Goal: Register for event/course

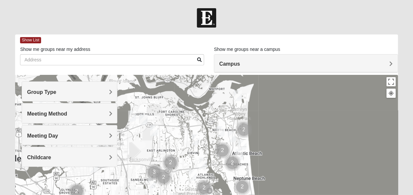
click at [91, 97] on div "Group Type" at bounding box center [69, 91] width 95 height 19
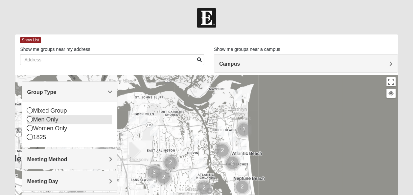
click at [54, 121] on div "Men Only" at bounding box center [69, 119] width 85 height 9
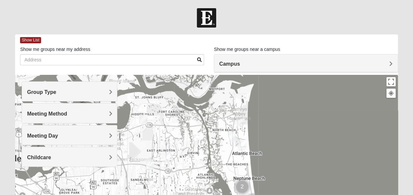
click at [67, 94] on h4 "Group Type" at bounding box center [69, 92] width 85 height 6
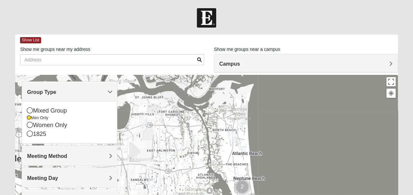
click at [67, 94] on h4 "Group Type" at bounding box center [69, 92] width 85 height 6
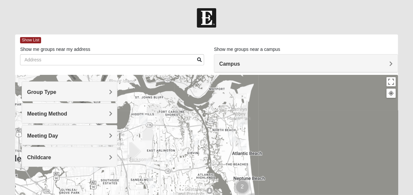
click at [68, 113] on h4 "Meeting Method" at bounding box center [69, 114] width 85 height 6
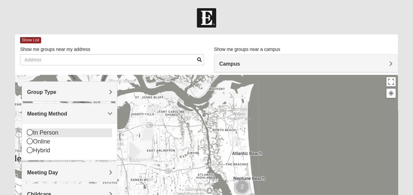
click at [51, 133] on div "In Person" at bounding box center [69, 132] width 85 height 9
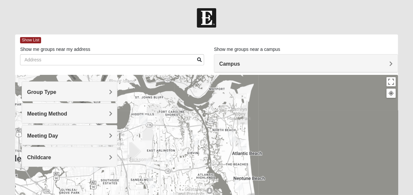
click at [61, 138] on h4 "Meeting Day" at bounding box center [69, 136] width 85 height 6
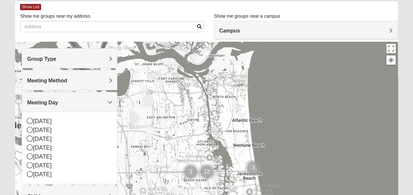
scroll to position [34, 0]
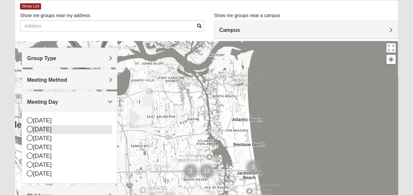
click at [62, 131] on div "[DATE]" at bounding box center [69, 129] width 85 height 9
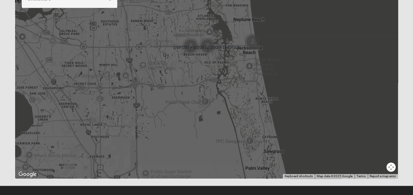
scroll to position [126, 0]
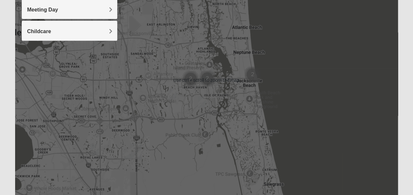
click at [158, 120] on div at bounding box center [206, 80] width 382 height 263
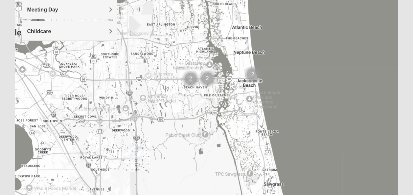
click at [94, 147] on img "Mens Gessner/Millevoi 32256" at bounding box center [95, 150] width 8 height 11
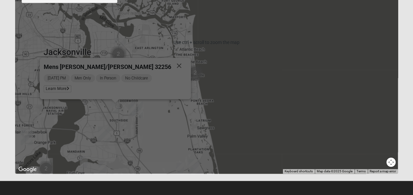
scroll to position [167, 0]
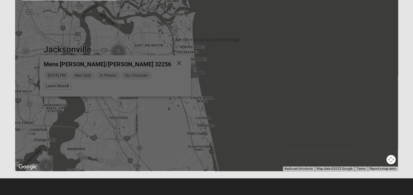
click at [143, 149] on div "Mens Gessner/Millevoi 32256 Monday PM Men Only In Person No Childcare Learn More" at bounding box center [206, 39] width 382 height 263
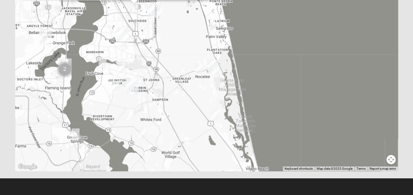
drag, startPoint x: 143, startPoint y: 149, endPoint x: 162, endPoint y: 50, distance: 100.7
click at [162, 50] on div "Mens Gessner/Millevoi 32256 Monday PM Men Only In Person No Childcare Learn More" at bounding box center [206, 39] width 382 height 263
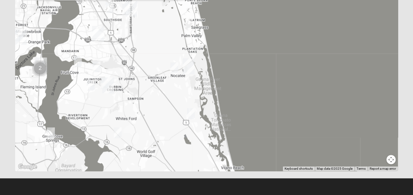
drag, startPoint x: 190, startPoint y: 106, endPoint x: 164, endPoint y: 106, distance: 25.6
click at [164, 106] on div "Mens Gessner/Millevoi 32256 Monday PM Men Only In Person No Childcare Learn More" at bounding box center [206, 39] width 382 height 263
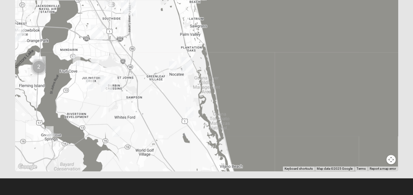
click at [102, 78] on img "St. Johns" at bounding box center [107, 84] width 12 height 16
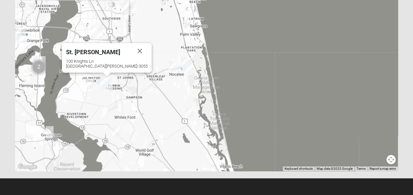
click at [102, 80] on img "St. Johns" at bounding box center [107, 84] width 12 height 16
click at [102, 61] on div "100 Knights Ln St Johns, FL 32259-3055" at bounding box center [107, 64] width 82 height 10
click at [102, 55] on span "St. [PERSON_NAME]" at bounding box center [93, 52] width 54 height 7
click at [88, 84] on img "Mens Clark 32259" at bounding box center [89, 84] width 8 height 11
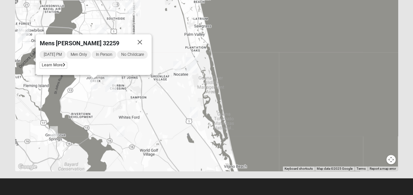
click at [56, 69] on div "Monday PM Men Only In Person No Childcare Learn More" at bounding box center [94, 60] width 108 height 21
click at [57, 65] on span "Learn More" at bounding box center [54, 65] width 28 height 7
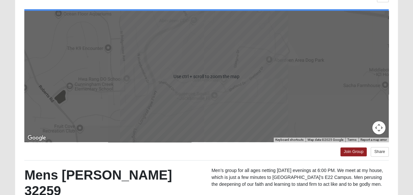
scroll to position [61, 0]
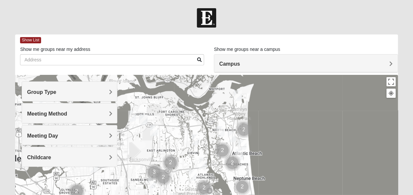
click at [98, 117] on div "Meeting Method" at bounding box center [69, 113] width 95 height 19
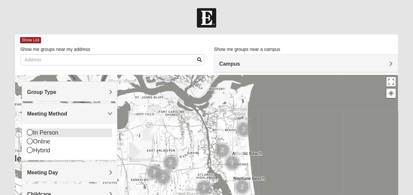
click at [34, 131] on div "In Person" at bounding box center [69, 132] width 85 height 9
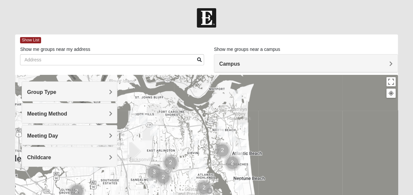
click at [41, 140] on div "Meeting Day" at bounding box center [69, 135] width 95 height 19
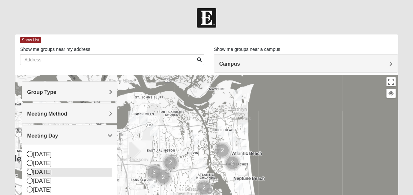
click at [41, 172] on div "Tuesday" at bounding box center [69, 172] width 85 height 9
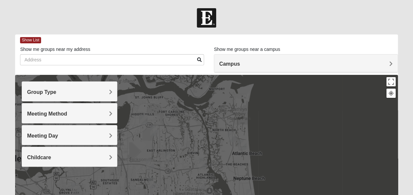
scroll to position [33, 0]
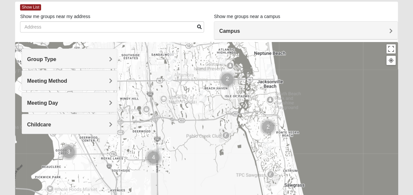
drag, startPoint x: 181, startPoint y: 158, endPoint x: 201, endPoint y: 63, distance: 97.5
click at [201, 63] on div at bounding box center [206, 173] width 382 height 263
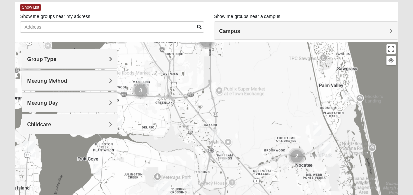
drag, startPoint x: 171, startPoint y: 137, endPoint x: 225, endPoint y: 17, distance: 131.6
click at [225, 17] on div "Show List Loading Groups Keywords Filter Additional Filters Campus Arlington Ba…" at bounding box center [206, 153] width 382 height 303
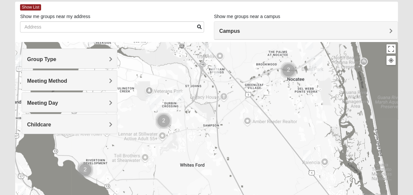
drag, startPoint x: 228, startPoint y: 160, endPoint x: 221, endPoint y: 19, distance: 141.5
click at [221, 25] on div "Show List Loading Groups Keywords Filter Additional Filters Campus Arlington Ba…" at bounding box center [206, 153] width 382 height 303
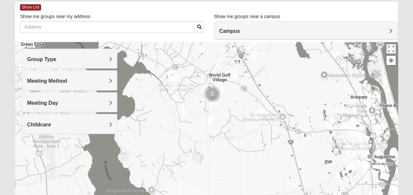
drag, startPoint x: 209, startPoint y: 123, endPoint x: 193, endPoint y: 163, distance: 43.8
click at [193, 163] on div at bounding box center [206, 173] width 382 height 263
click at [212, 95] on img "Cluster of 2 groups" at bounding box center [212, 94] width 16 height 16
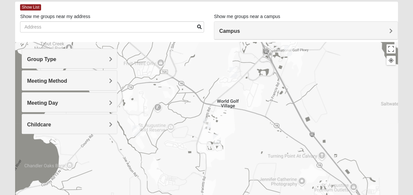
click at [136, 126] on img "Mixed Kruse 32092" at bounding box center [136, 131] width 8 height 11
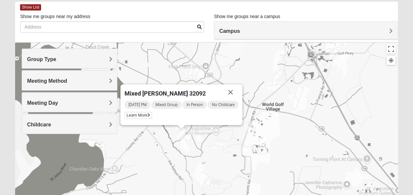
drag, startPoint x: 165, startPoint y: 128, endPoint x: 214, endPoint y: 132, distance: 48.8
click at [214, 132] on div "Mixed Kruse 32092 Tuesday PM Mixed Group In Person No Childcare Learn More" at bounding box center [206, 173] width 382 height 263
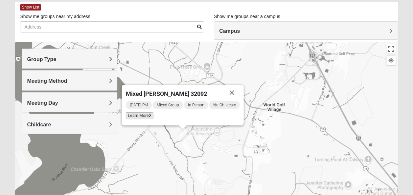
click at [146, 114] on span "Learn More" at bounding box center [140, 115] width 28 height 7
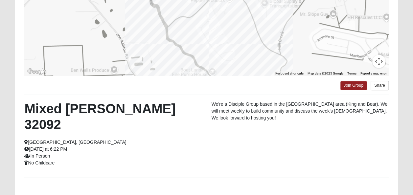
scroll to position [158, 0]
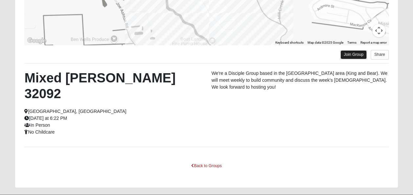
click at [352, 56] on link "Join Group" at bounding box center [353, 54] width 26 height 9
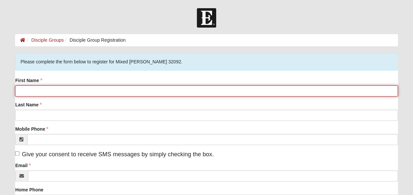
click at [253, 92] on input "First Name" at bounding box center [206, 90] width 382 height 11
type input "[PERSON_NAME]"
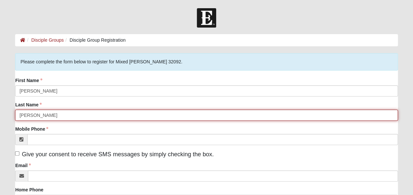
type input "[PERSON_NAME]"
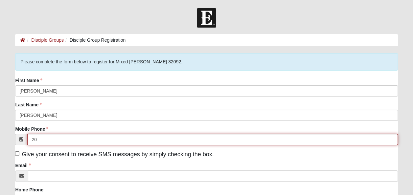
type input "2"
type input "[PHONE_NUMBER]"
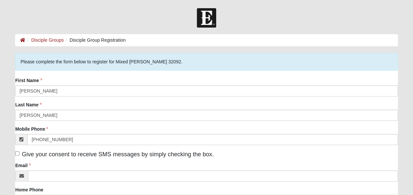
click at [150, 150] on label "Give your consent to receive SMS messages by simply checking the box." at bounding box center [114, 154] width 198 height 9
click at [19, 151] on input "Give your consent to receive SMS messages by simply checking the box." at bounding box center [17, 153] width 4 height 4
checkbox input "true"
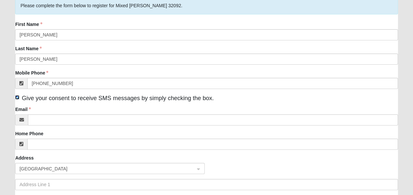
scroll to position [56, 0]
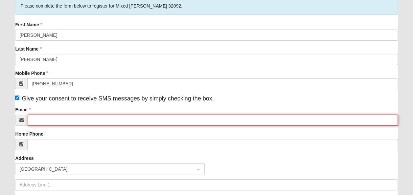
click at [154, 124] on input "Email" at bounding box center [213, 120] width 370 height 11
type input "[EMAIL_ADDRESS][DOMAIN_NAME]"
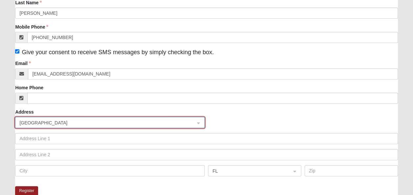
scroll to position [125, 0]
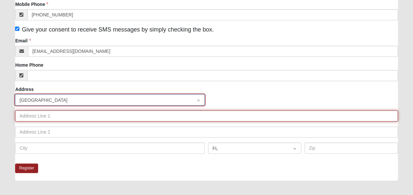
click at [101, 117] on input "text" at bounding box center [206, 115] width 382 height 11
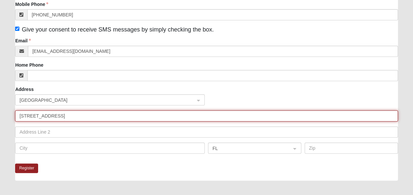
type input "[STREET_ADDRESS]"
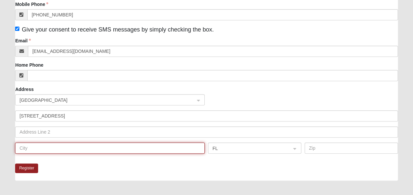
click at [78, 153] on input "text" at bounding box center [110, 148] width 190 height 11
type input "[GEOGRAPHIC_DATA]"
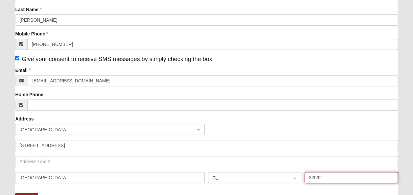
scroll to position [200, 0]
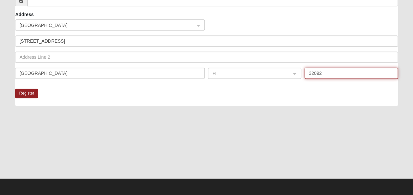
type input "32092"
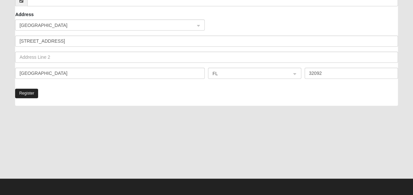
drag, startPoint x: 41, startPoint y: 144, endPoint x: 28, endPoint y: 91, distance: 54.5
click at [28, 91] on div "Please correct the following: Please complete the form below to register for Mi…" at bounding box center [206, 15] width 382 height 325
click at [28, 91] on button "Register" at bounding box center [26, 94] width 23 height 10
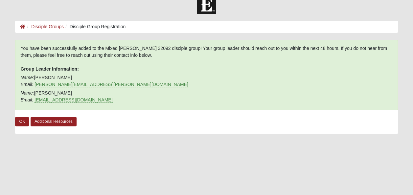
scroll to position [13, 0]
click at [20, 124] on link "OK" at bounding box center [22, 122] width 14 height 10
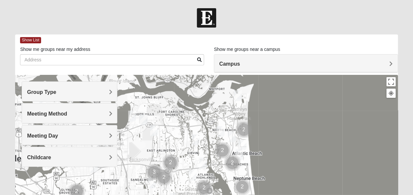
click at [97, 95] on div "Group Type" at bounding box center [69, 91] width 95 height 19
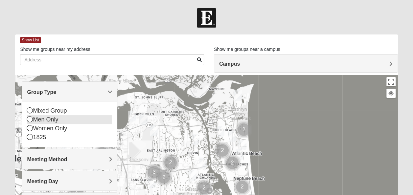
click at [47, 122] on div "Men Only" at bounding box center [69, 119] width 85 height 9
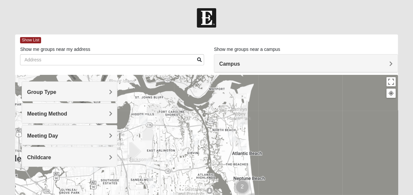
click at [48, 116] on h4 "Meeting Method" at bounding box center [69, 114] width 85 height 6
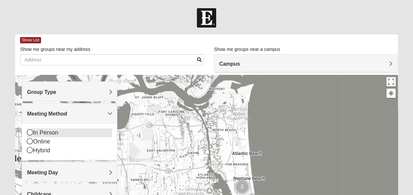
click at [49, 134] on div "In Person" at bounding box center [69, 132] width 85 height 9
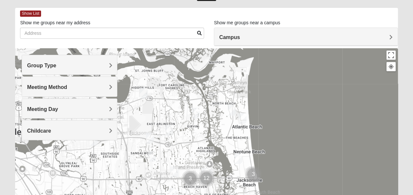
scroll to position [27, 0]
click at [55, 114] on div "Meeting Day" at bounding box center [69, 108] width 95 height 19
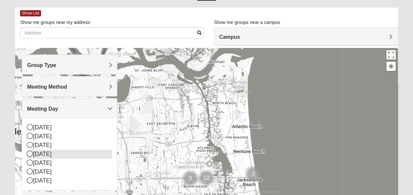
click at [48, 153] on div "Wednesday" at bounding box center [69, 154] width 85 height 9
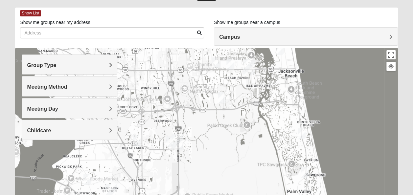
drag, startPoint x: 194, startPoint y: 148, endPoint x: 237, endPoint y: 35, distance: 120.6
click at [237, 35] on div "Show List Loading Groups Keywords Filter Additional Filters Campus Arlington Ba…" at bounding box center [206, 159] width 382 height 303
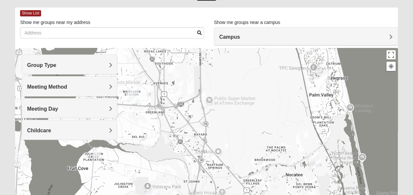
drag, startPoint x: 181, startPoint y: 170, endPoint x: 201, endPoint y: 73, distance: 98.9
click at [201, 73] on div at bounding box center [206, 179] width 382 height 263
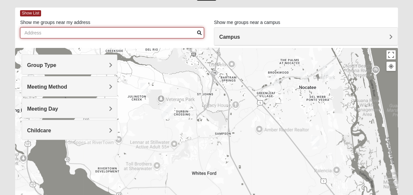
drag, startPoint x: 165, startPoint y: 159, endPoint x: 193, endPoint y: 19, distance: 142.8
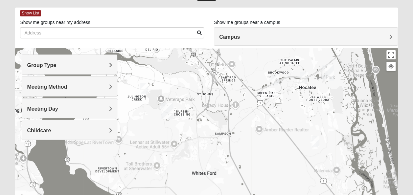
click at [193, 19] on div "Show List Loading Groups Keywords Filter Additional Filters Campus Arlington Ba…" at bounding box center [206, 159] width 382 height 303
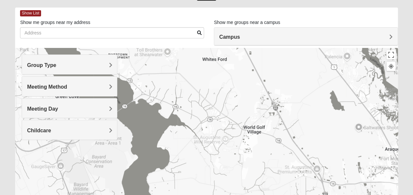
drag, startPoint x: 253, startPoint y: 74, endPoint x: 197, endPoint y: 212, distance: 149.2
click at [197, 195] on html "Log In Find A Group Error Show List Loading Groups" at bounding box center [206, 154] width 413 height 362
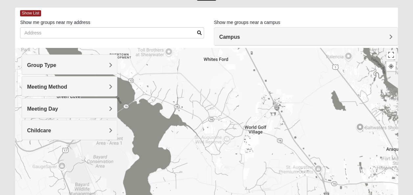
click at [94, 109] on h4 "Meeting Day" at bounding box center [69, 109] width 85 height 6
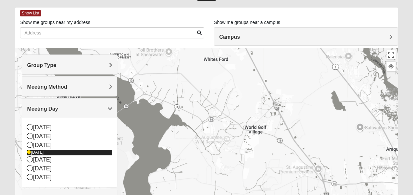
click at [37, 152] on div "Wednesday" at bounding box center [69, 153] width 85 height 6
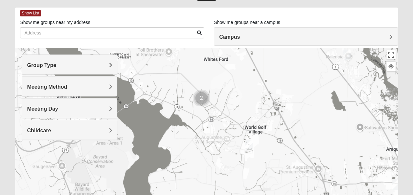
click at [47, 106] on span "Meeting Day" at bounding box center [42, 109] width 31 height 6
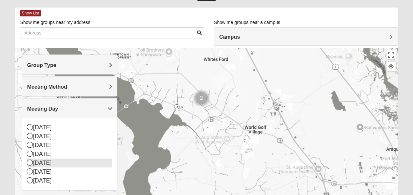
click at [43, 161] on div "Thursday" at bounding box center [69, 163] width 85 height 9
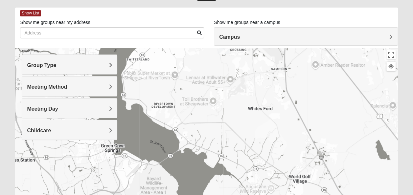
drag, startPoint x: 245, startPoint y: 171, endPoint x: 288, endPoint y: 211, distance: 58.3
click at [288, 195] on html "Log In Find A Group Error Show List Loading Groups" at bounding box center [206, 154] width 413 height 362
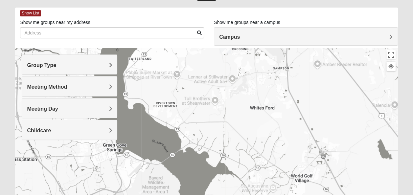
click at [105, 112] on div "Meeting Day" at bounding box center [69, 108] width 95 height 19
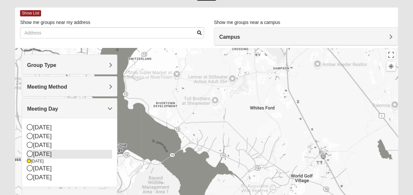
click at [43, 151] on div "Wednesday" at bounding box center [69, 154] width 85 height 9
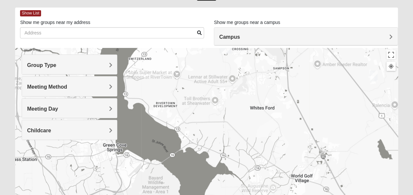
click at [375, 77] on img "Mens Mountford 32081" at bounding box center [374, 76] width 8 height 11
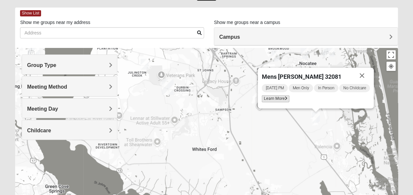
click at [268, 102] on span "Learn More" at bounding box center [276, 98] width 28 height 7
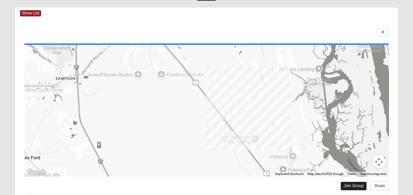
click at [352, 187] on link "Join Group" at bounding box center [353, 186] width 26 height 9
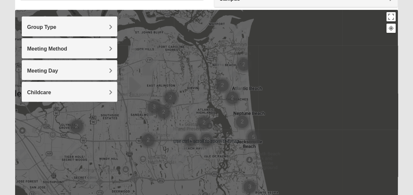
scroll to position [75, 0]
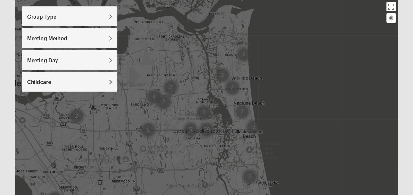
click at [81, 60] on h4 "Meeting Day" at bounding box center [69, 61] width 85 height 6
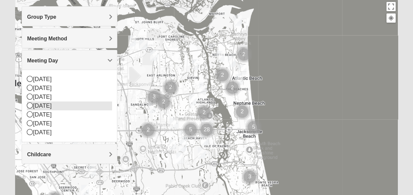
click at [53, 102] on div "[DATE]" at bounding box center [69, 106] width 85 height 9
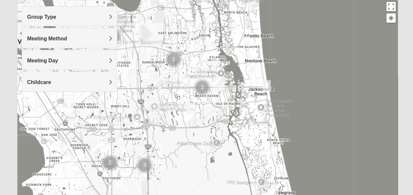
drag, startPoint x: 199, startPoint y: 156, endPoint x: 213, endPoint y: 105, distance: 52.9
click at [213, 105] on div at bounding box center [206, 131] width 382 height 263
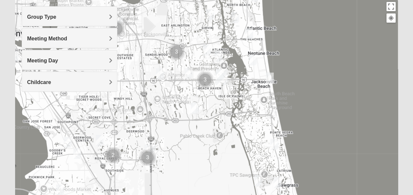
click at [101, 138] on img "Women’s Bowie 32256 Southside Baymeadows" at bounding box center [100, 140] width 8 height 11
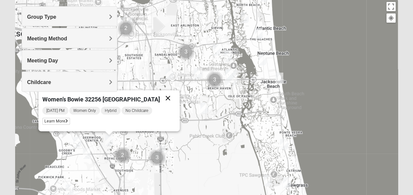
click at [174, 96] on button "Close" at bounding box center [168, 98] width 16 height 16
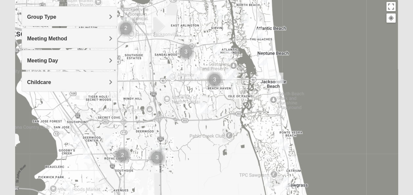
click at [204, 107] on img "Mens Howard/Glee 32224" at bounding box center [204, 108] width 8 height 11
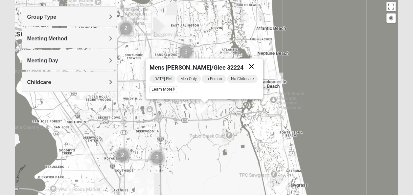
click at [254, 62] on button "Close" at bounding box center [251, 66] width 16 height 16
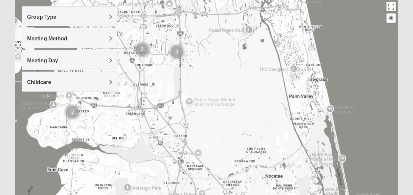
drag, startPoint x: 202, startPoint y: 136, endPoint x: 222, endPoint y: 26, distance: 112.3
click at [222, 26] on div at bounding box center [206, 131] width 382 height 263
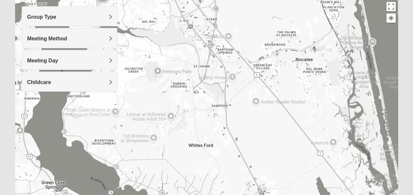
drag, startPoint x: 87, startPoint y: 152, endPoint x: 116, endPoint y: 35, distance: 120.4
click at [116, 35] on div "Group Type Mixed Group Men Only Women Only 1825 Meeting Method In Person Online…" at bounding box center [206, 131] width 382 height 263
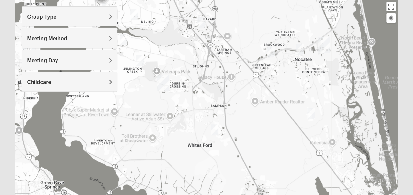
click at [311, 112] on img "Mens Mountford 32081" at bounding box center [311, 113] width 8 height 11
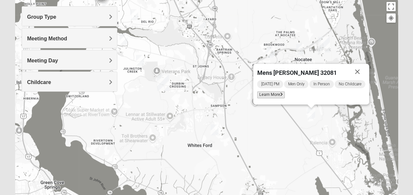
click at [265, 95] on span "Learn More" at bounding box center [271, 94] width 28 height 7
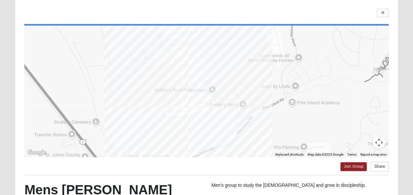
drag, startPoint x: 267, startPoint y: 162, endPoint x: 268, endPoint y: 115, distance: 47.0
click at [268, 115] on div "← Move left → Move right ↑ Move up ↓ Move down + Zoom in - Zoom out Home Jump l…" at bounding box center [206, 150] width 382 height 300
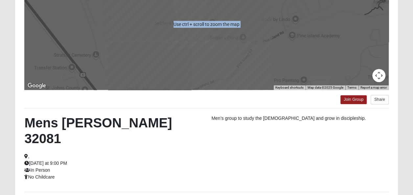
scroll to position [115, 0]
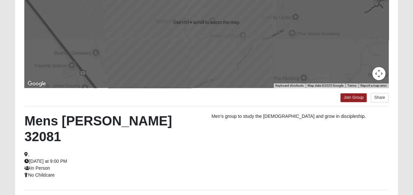
click at [237, 147] on div "Mens Mountford 32081 , Wednesday at 9:00 PM In Person No Childcare Men’s group …" at bounding box center [206, 148] width 374 height 70
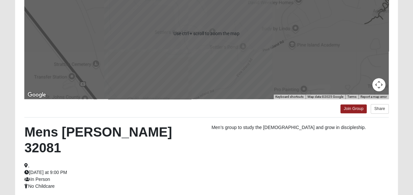
scroll to position [105, 0]
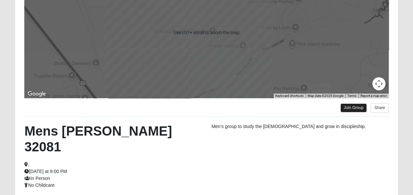
click at [361, 106] on link "Join Group" at bounding box center [353, 108] width 26 height 9
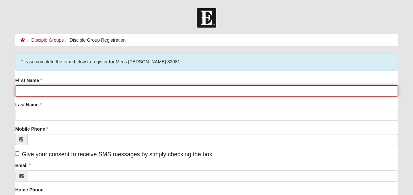
click at [109, 91] on input "First Name" at bounding box center [206, 90] width 382 height 11
type input "Anthony"
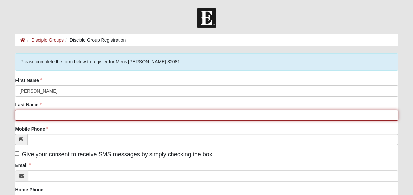
type input "Trovarelli"
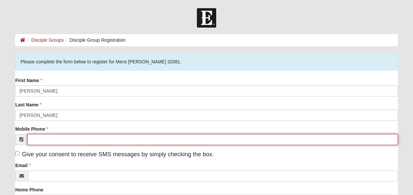
type input "(475) 225-6613"
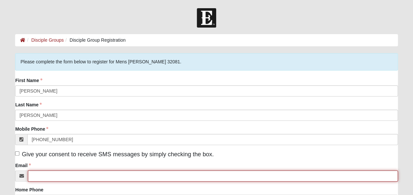
type input "anthonyjtrov2@gmail.com"
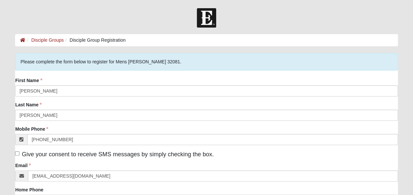
type input "336 Farmfield Drive"
type input "St Augustine"
type input "32092"
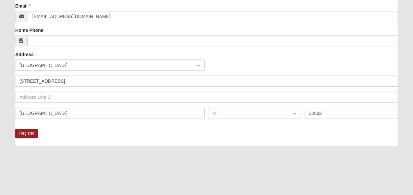
scroll to position [161, 0]
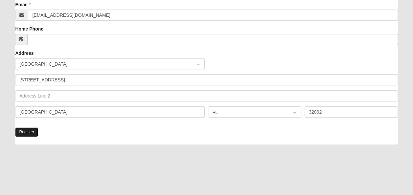
click at [24, 133] on button "Register" at bounding box center [26, 132] width 23 height 10
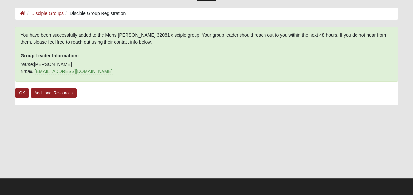
scroll to position [26, 0]
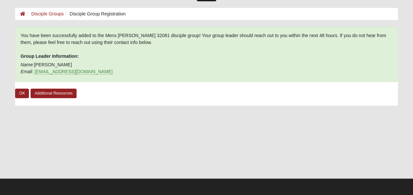
drag, startPoint x: 17, startPoint y: 89, endPoint x: -1, endPoint y: 84, distance: 19.1
click at [0, 84] on html "Log In Disciple Group Registration Disciple Groups Disciple Group Registration …" at bounding box center [206, 85] width 413 height 222
click at [26, 94] on link "OK" at bounding box center [22, 94] width 14 height 10
